Goal: Task Accomplishment & Management: Manage account settings

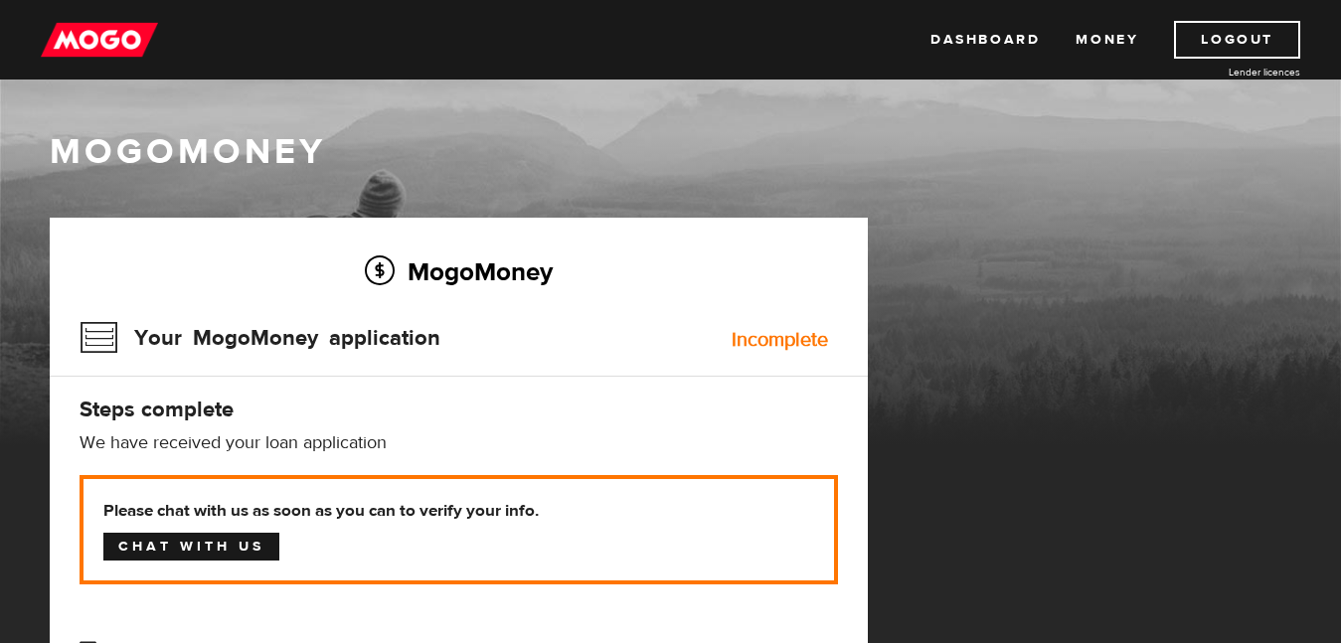
click at [213, 538] on link "Chat with us" at bounding box center [191, 547] width 176 height 28
click at [192, 544] on link "Chat with us" at bounding box center [191, 547] width 176 height 28
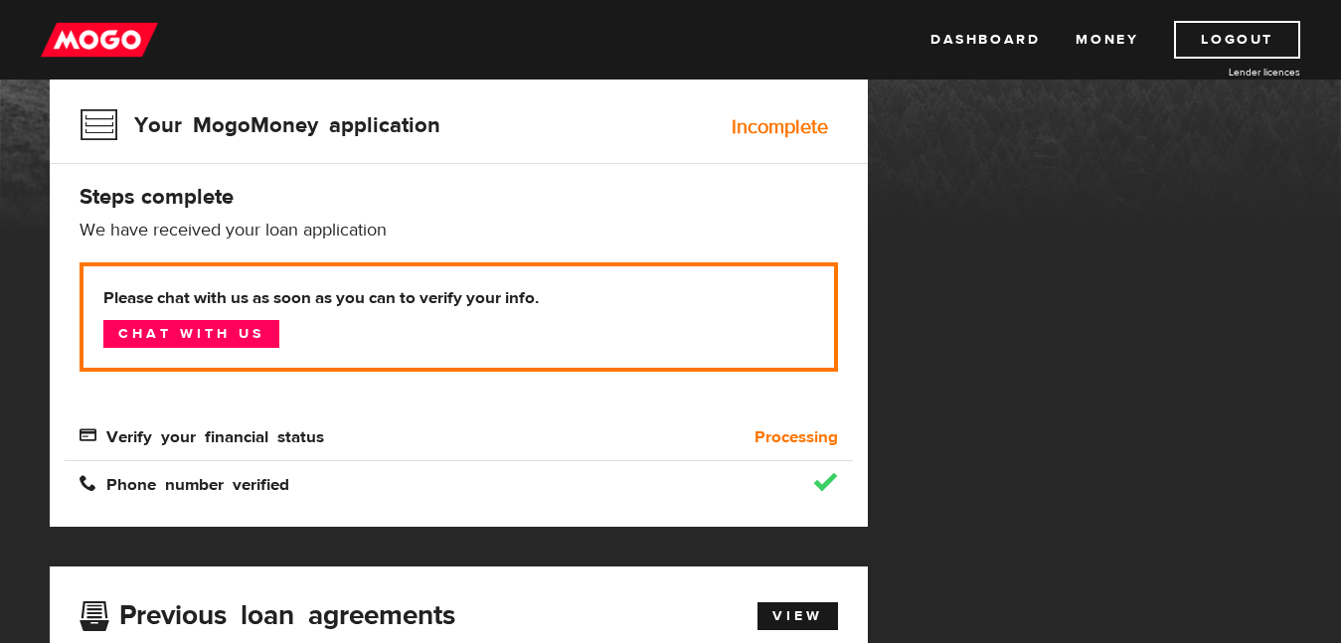
scroll to position [215, 0]
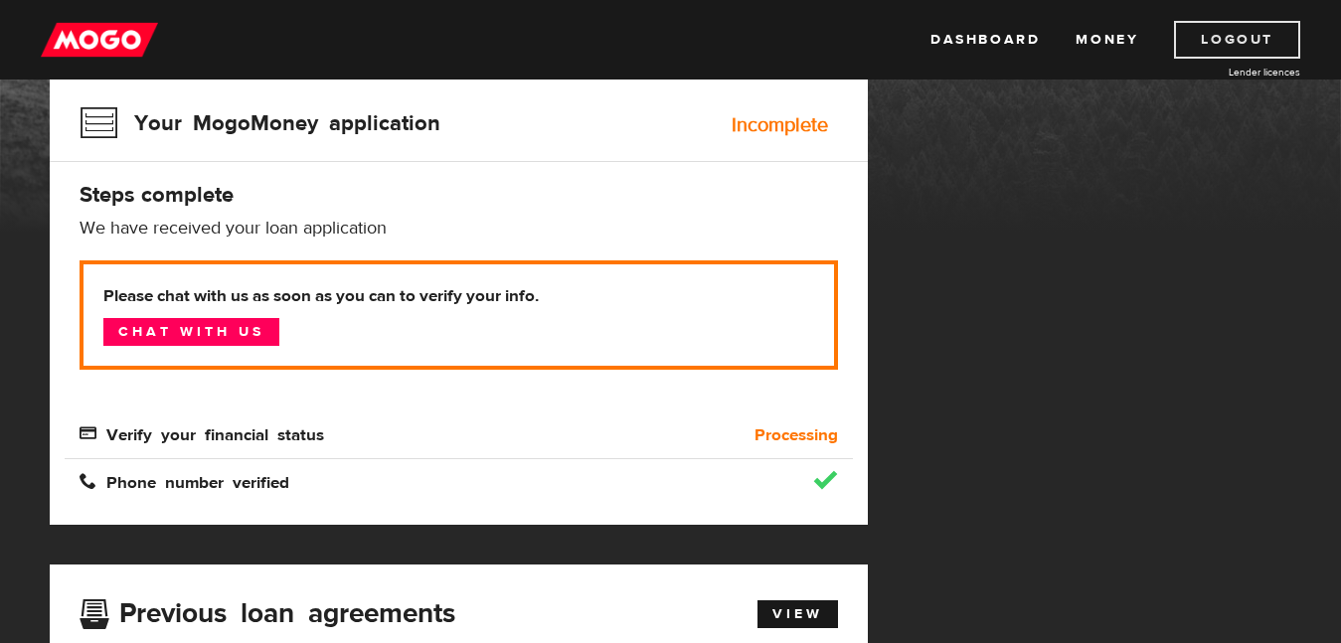
click at [1252, 47] on link "Logout" at bounding box center [1237, 40] width 126 height 38
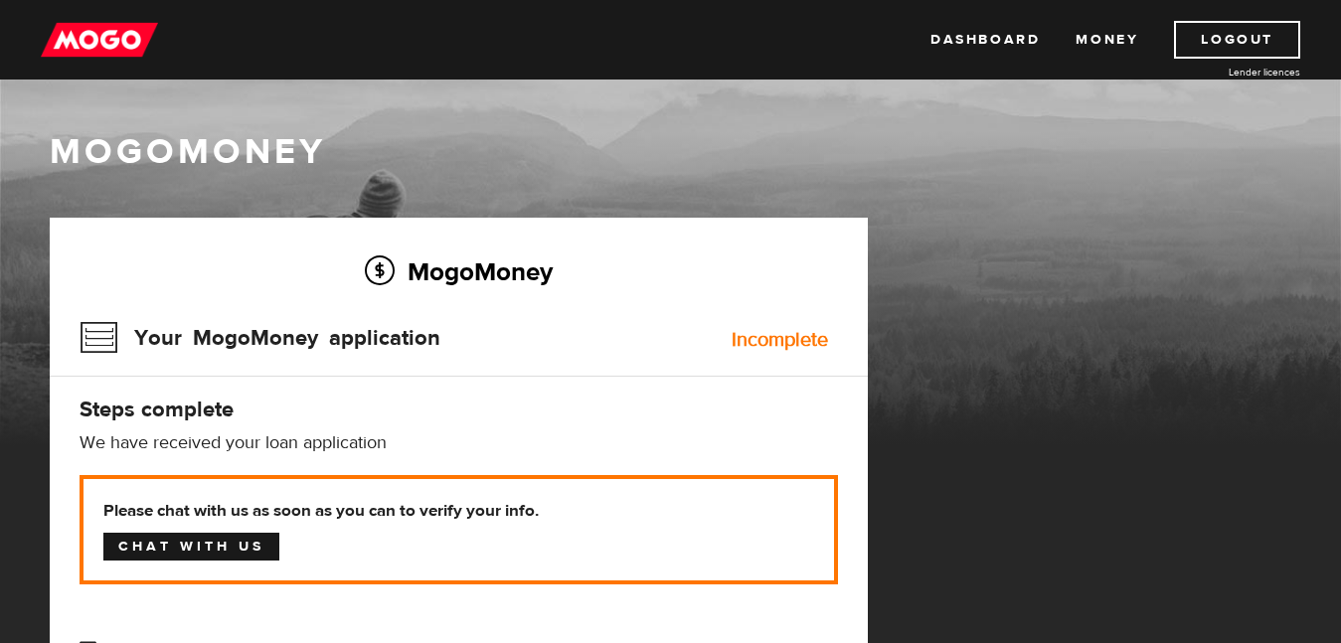
click at [139, 540] on link "Chat with us" at bounding box center [191, 547] width 176 height 28
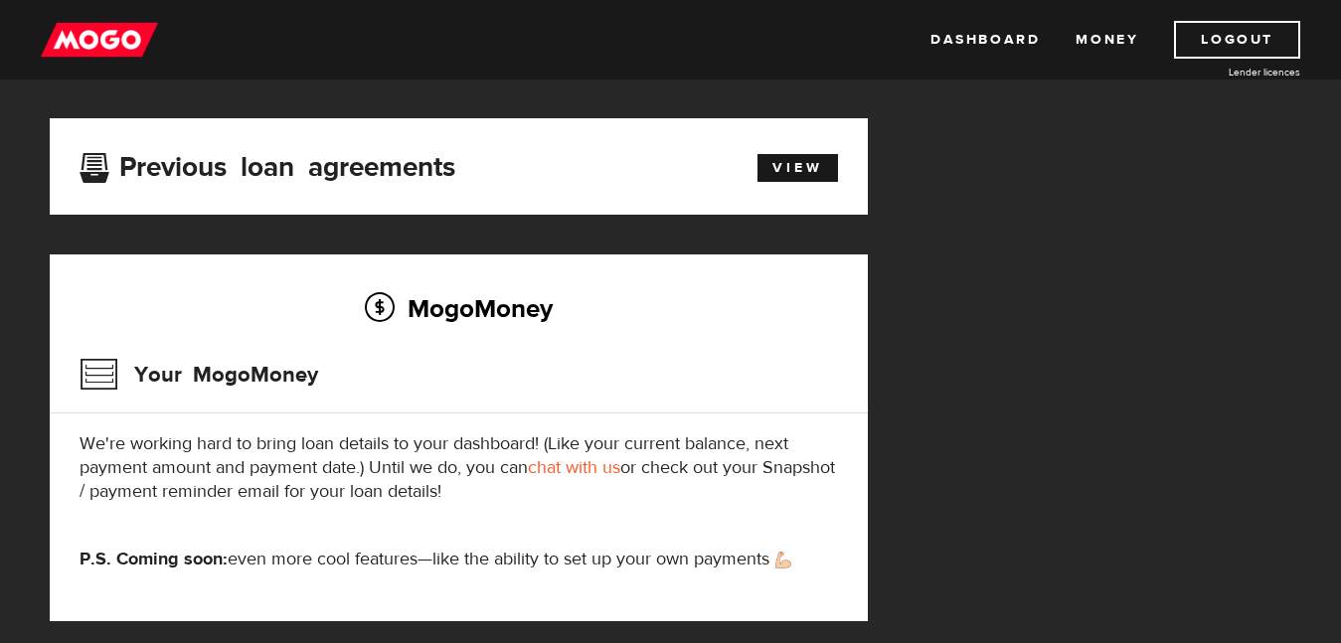
scroll to position [650, 0]
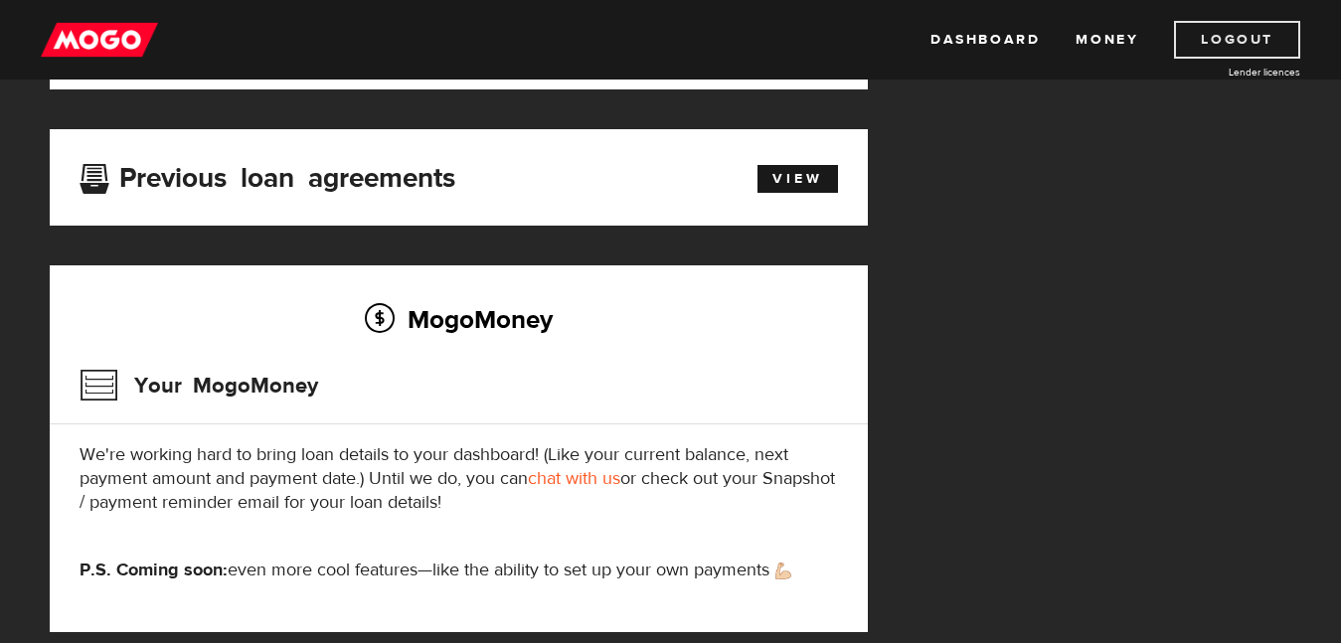
click at [1220, 53] on link "Logout" at bounding box center [1237, 40] width 126 height 38
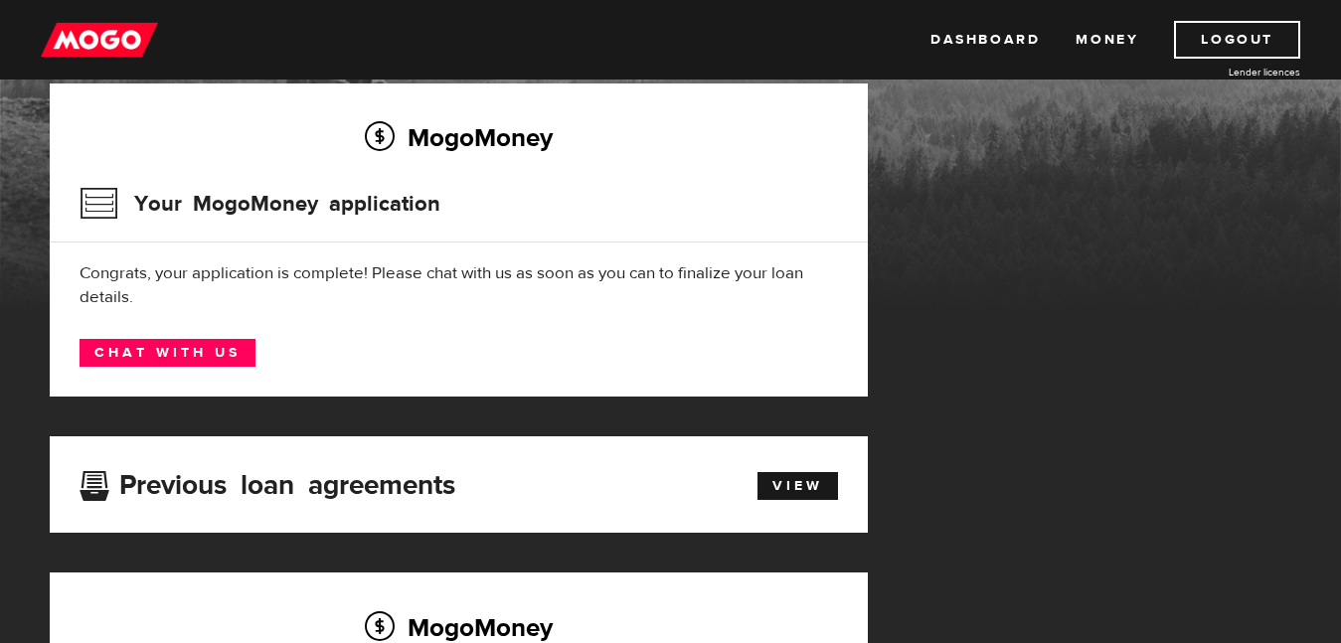
scroll to position [123, 0]
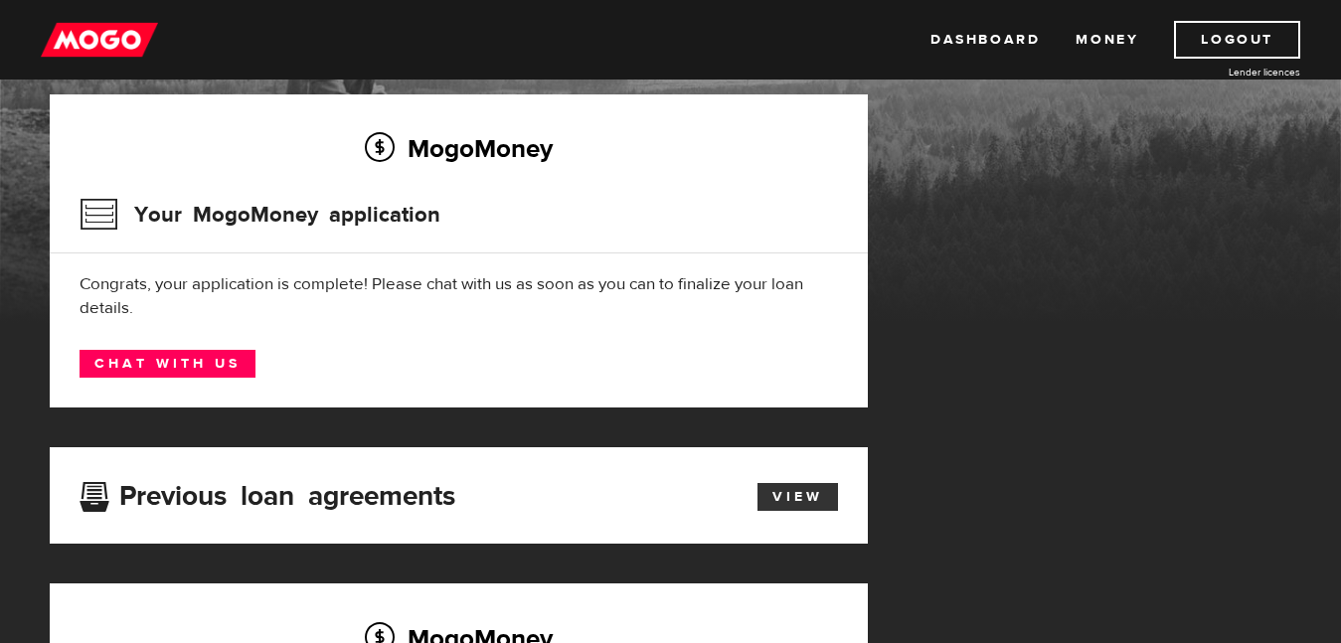
click at [787, 488] on link "View" at bounding box center [797, 497] width 80 height 28
click at [788, 494] on link "View" at bounding box center [797, 497] width 80 height 28
click at [796, 493] on link "View" at bounding box center [797, 497] width 80 height 28
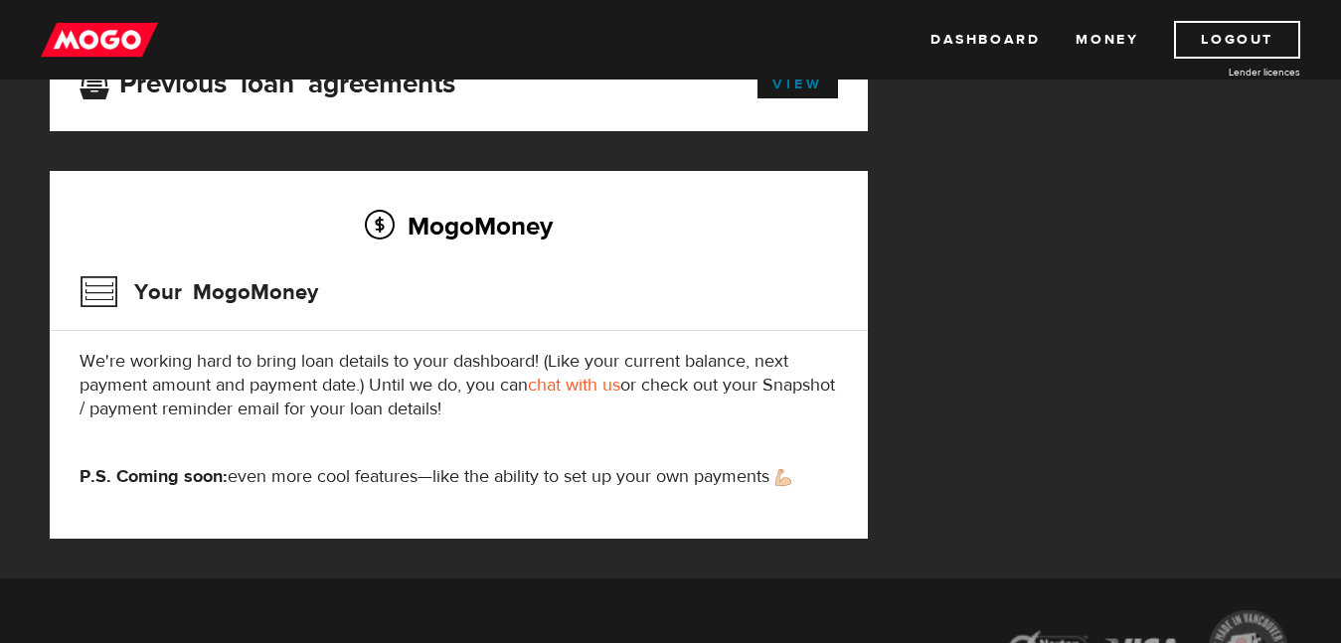
scroll to position [540, 0]
